Goal: Transaction & Acquisition: Subscribe to service/newsletter

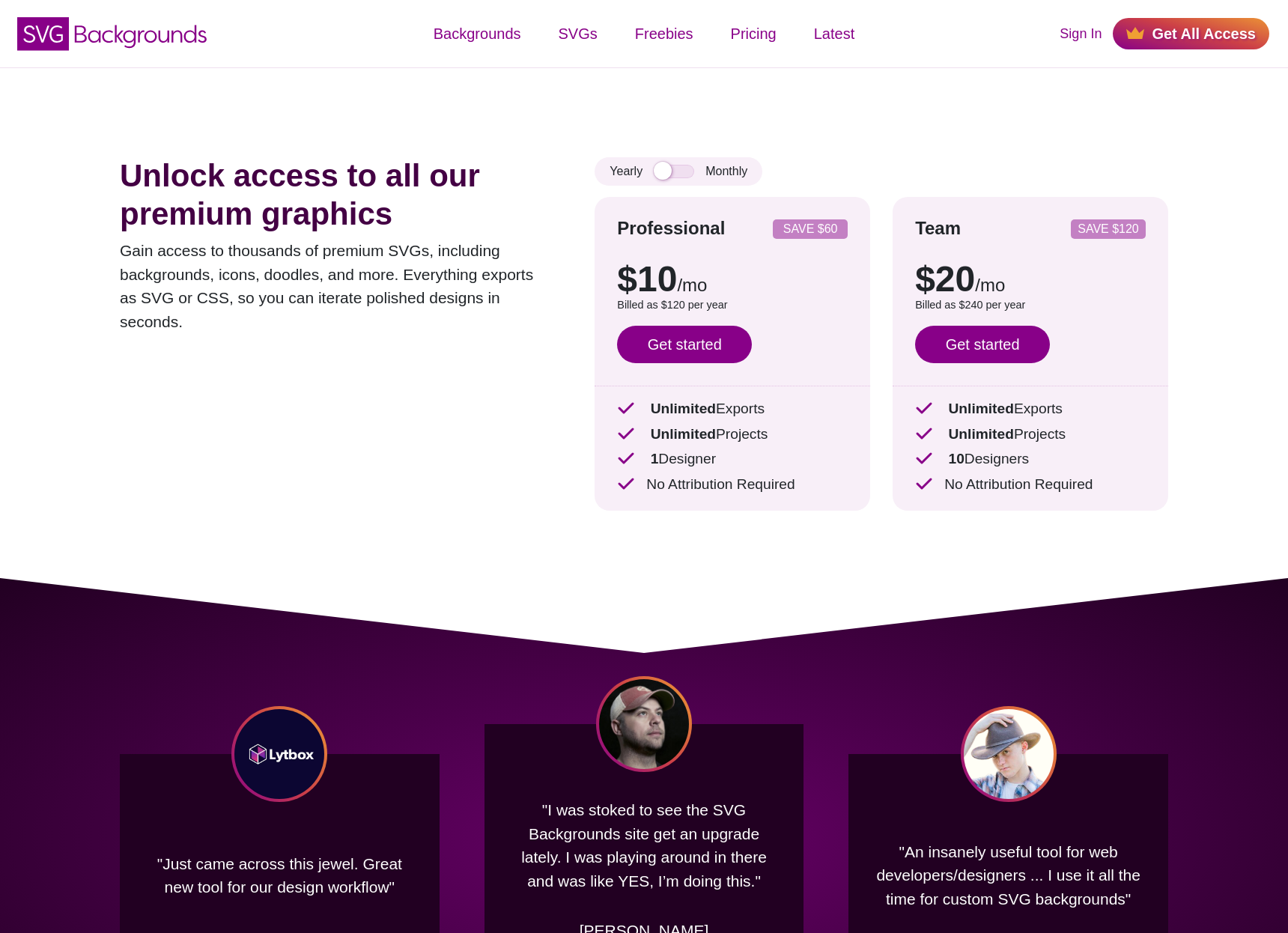
click at [672, 180] on div "Yearly Monthly" at bounding box center [679, 171] width 168 height 29
click at [669, 174] on input "checkbox" at bounding box center [674, 171] width 41 height 14
checkbox input "false"
click at [669, 175] on input "checkbox" at bounding box center [674, 171] width 41 height 14
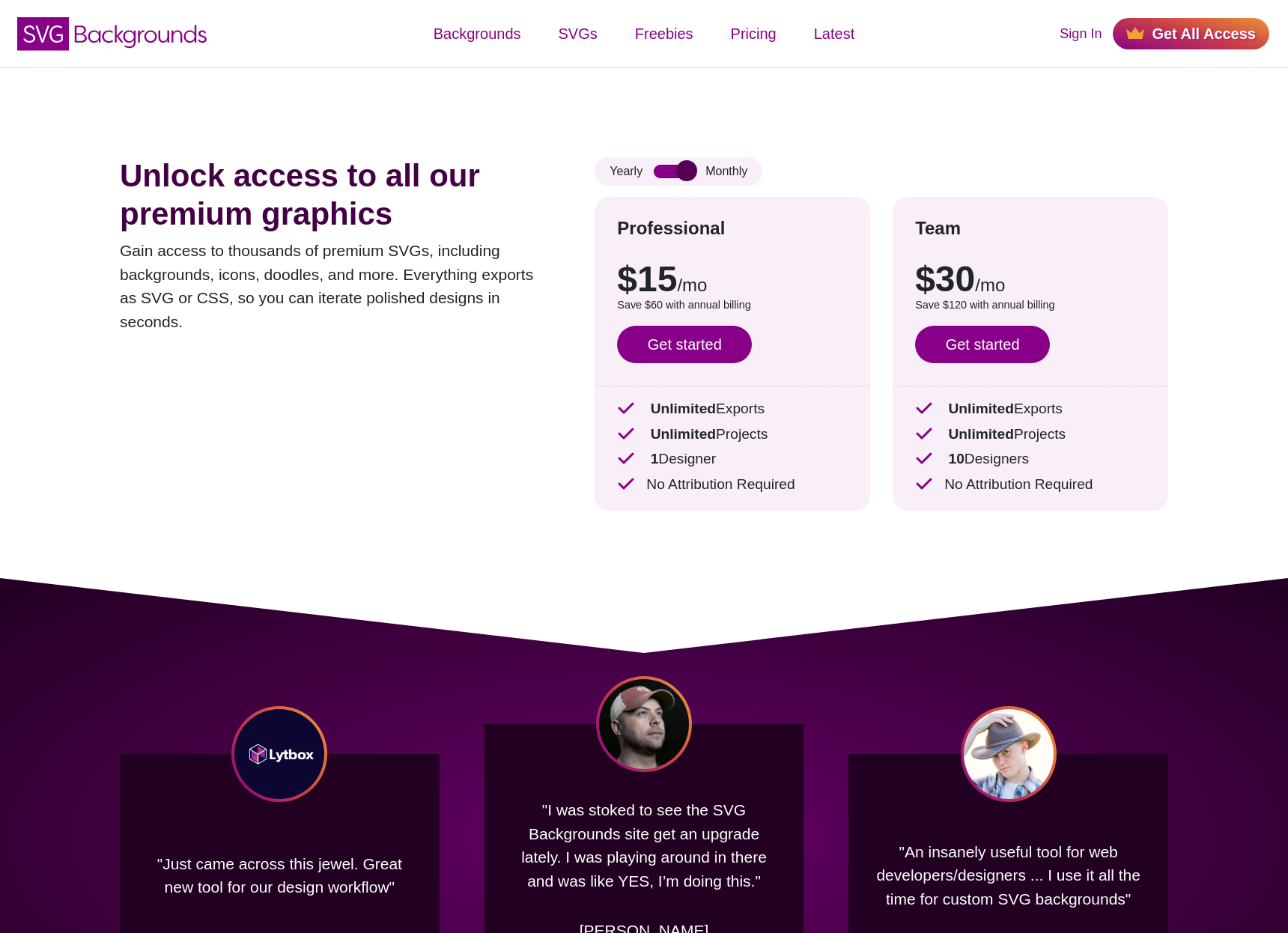
click at [669, 175] on input "checkbox" at bounding box center [674, 171] width 41 height 14
click at [667, 170] on input "checkbox" at bounding box center [674, 171] width 41 height 14
checkbox input "true"
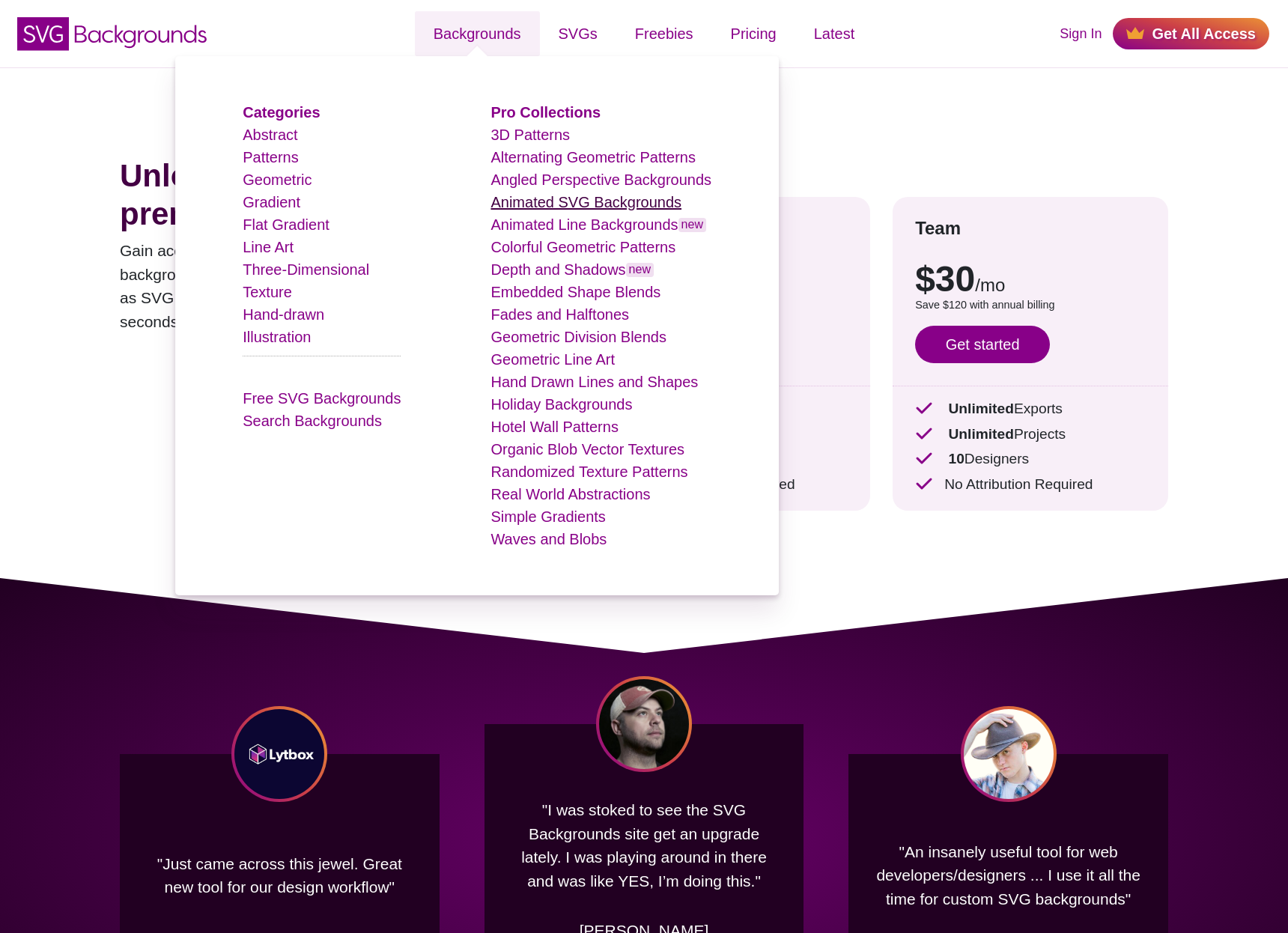
click at [553, 205] on link "Animated SVG Backgrounds" at bounding box center [586, 202] width 191 height 16
